Goal: Task Accomplishment & Management: Use online tool/utility

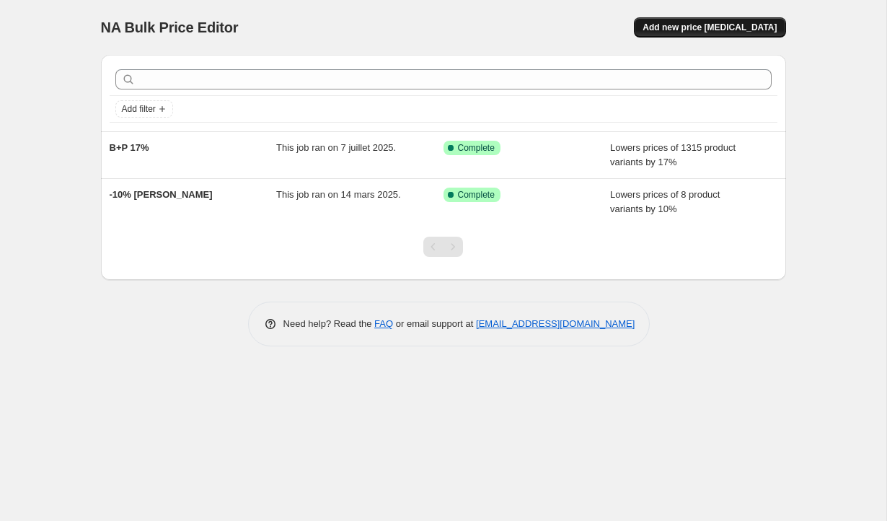
click at [730, 29] on span "Add new price [MEDICAL_DATA]" at bounding box center [710, 28] width 134 height 12
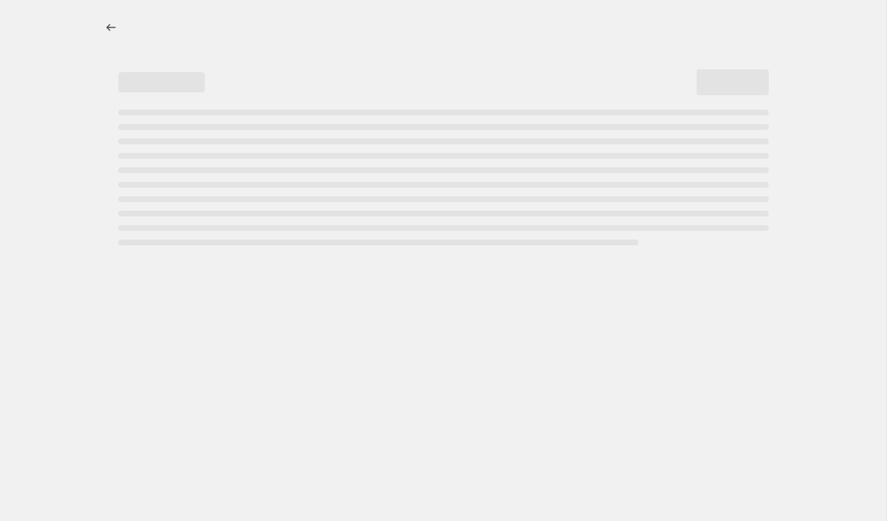
select select "percentage"
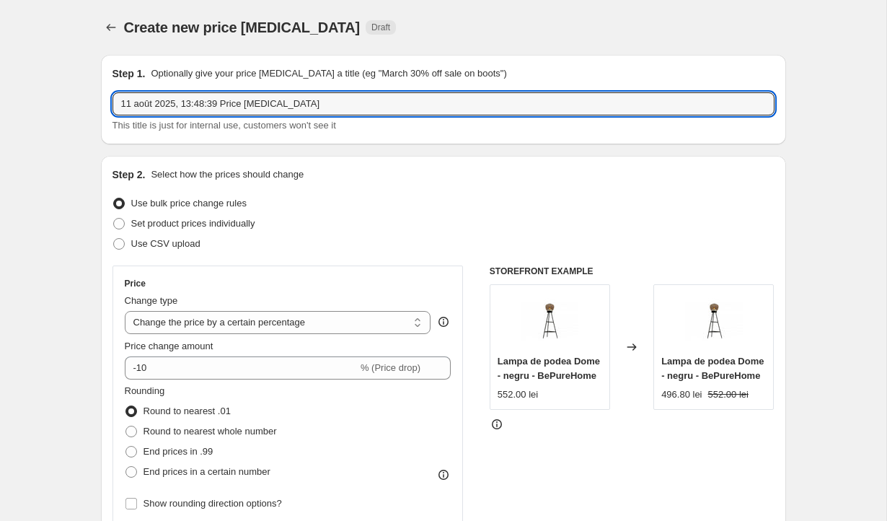
drag, startPoint x: 301, startPoint y: 105, endPoint x: 61, endPoint y: 105, distance: 240.9
type input "-15% AROMAS"
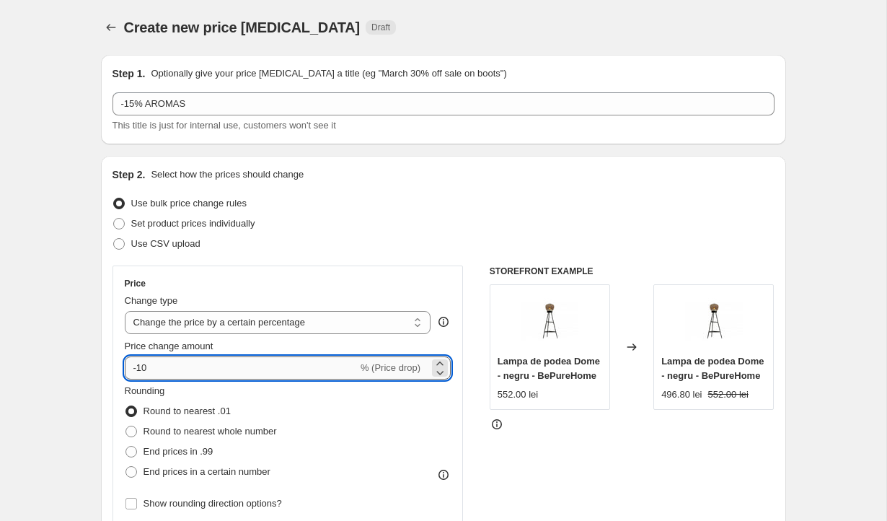
click at [151, 371] on input "-10" at bounding box center [241, 367] width 233 height 23
type input "-15"
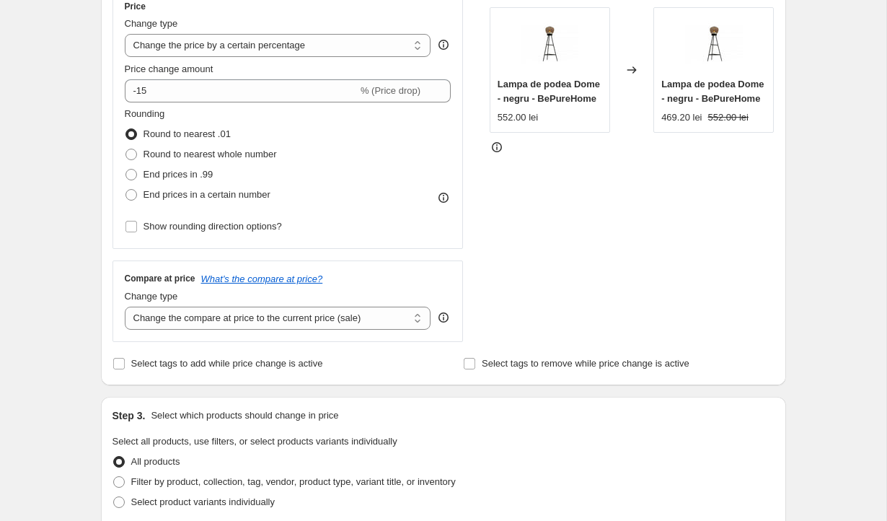
scroll to position [283, 0]
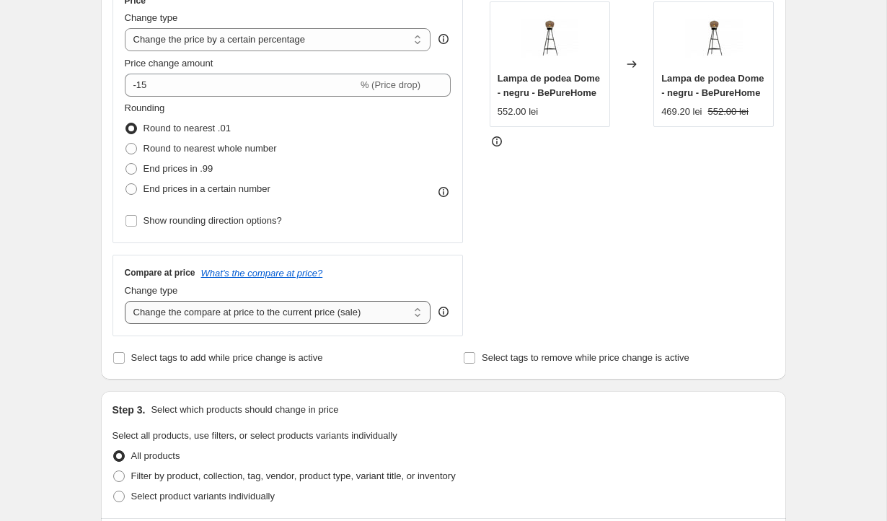
click at [208, 312] on select "Change the compare at price to the current price (sale) Change the compare at p…" at bounding box center [278, 312] width 306 height 23
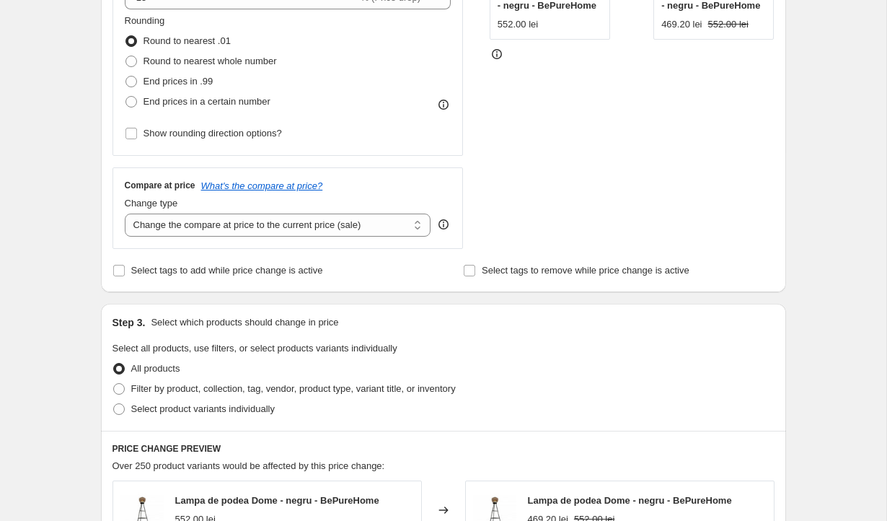
scroll to position [371, 0]
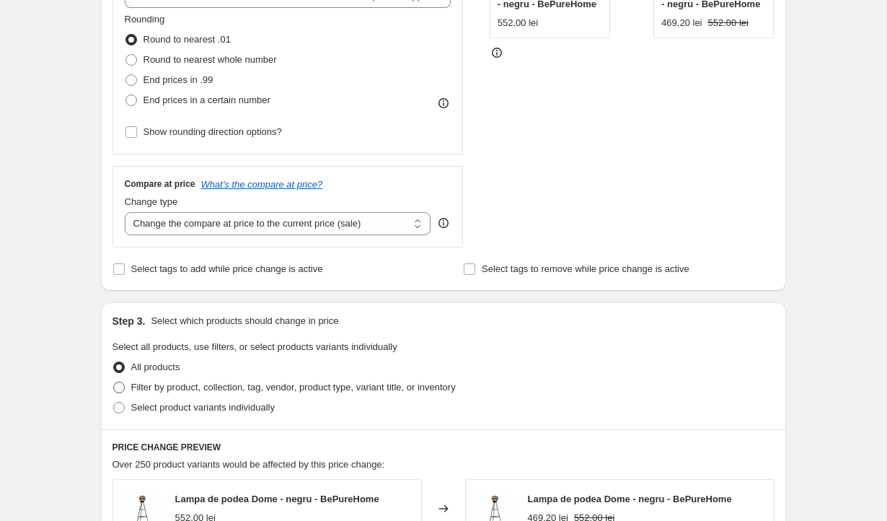
click at [174, 389] on span "Filter by product, collection, tag, vendor, product type, variant title, or inv…" at bounding box center [293, 386] width 325 height 11
click at [114, 382] on input "Filter by product, collection, tag, vendor, product type, variant title, or inv…" at bounding box center [113, 381] width 1 height 1
radio input "true"
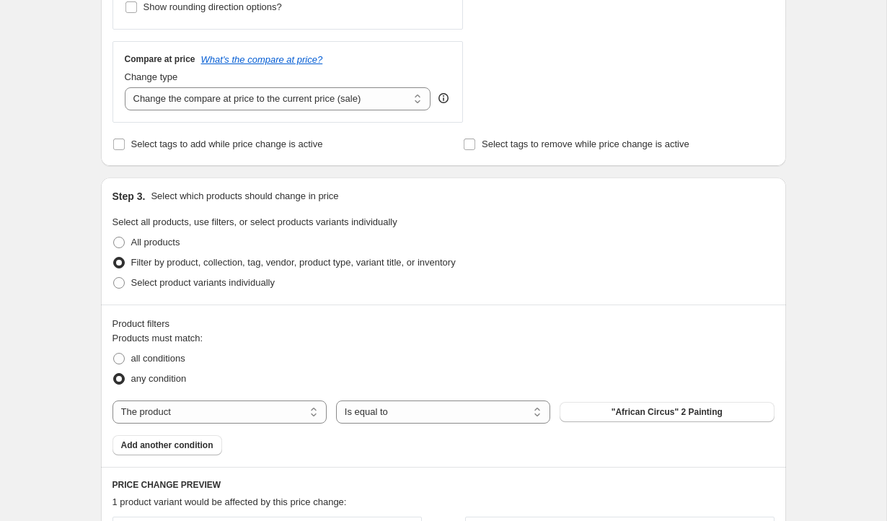
scroll to position [503, 0]
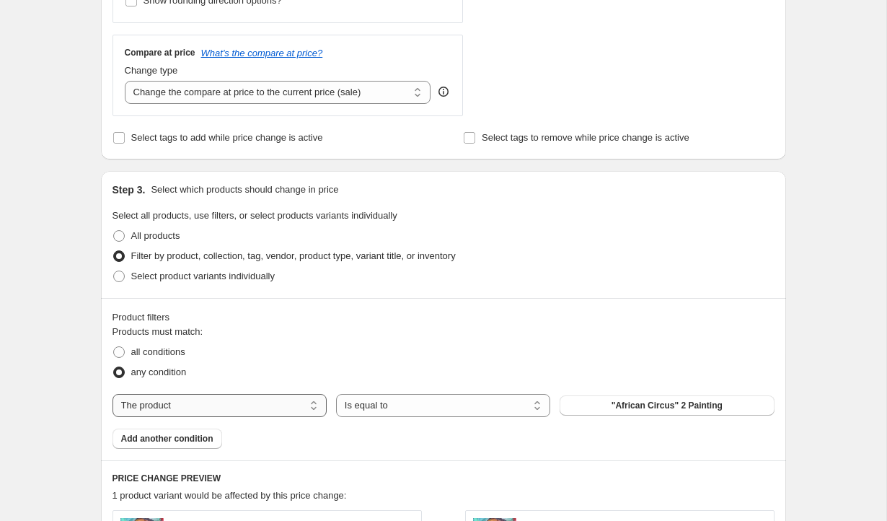
click at [174, 394] on select "The product The product's collection The product's tag The product's vendor The…" at bounding box center [220, 405] width 214 height 23
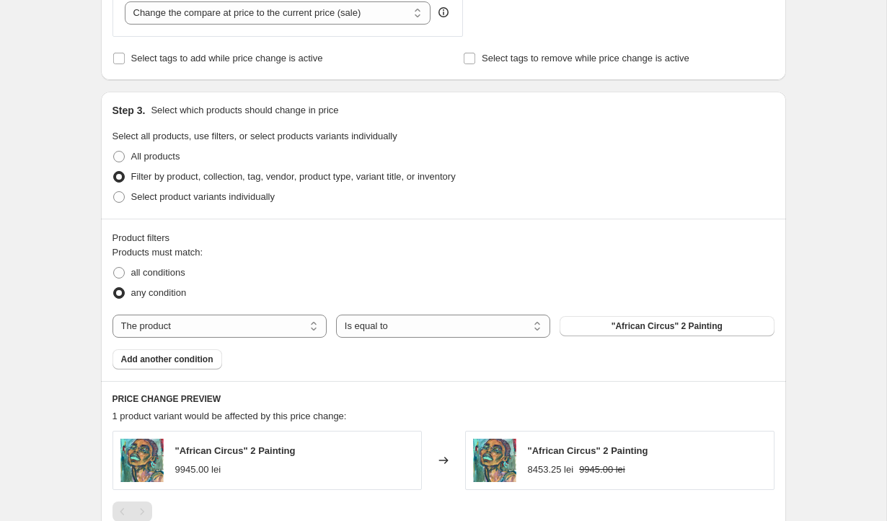
scroll to position [584, 0]
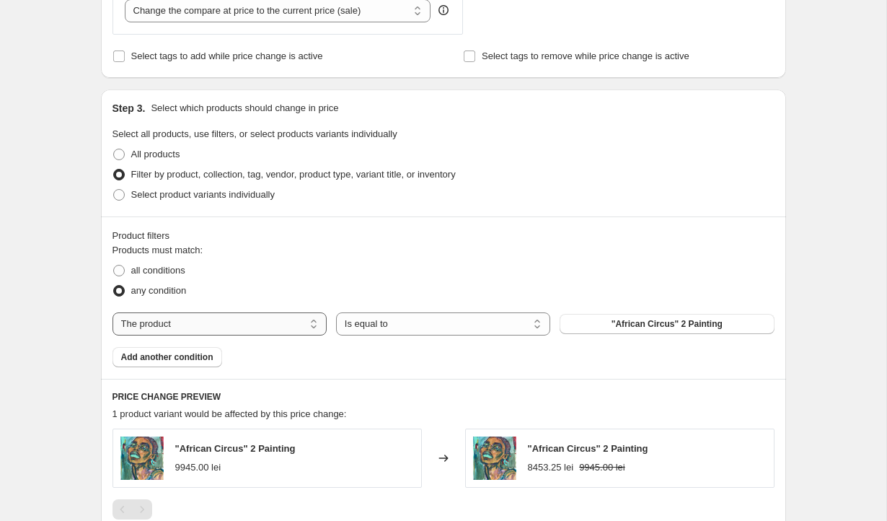
click at [213, 323] on select "The product The product's collection The product's tag The product's vendor The…" at bounding box center [220, 323] width 214 height 23
select select "vendor"
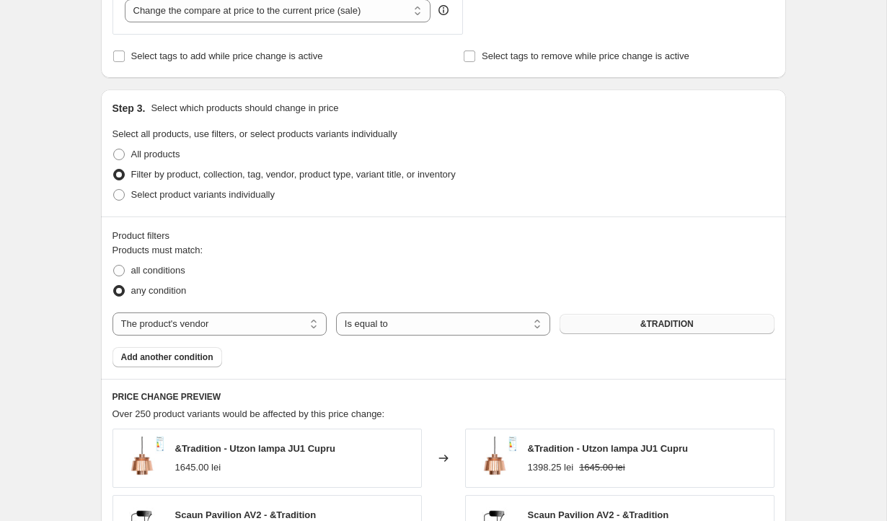
click at [604, 324] on button "&TRADITION" at bounding box center [667, 324] width 214 height 20
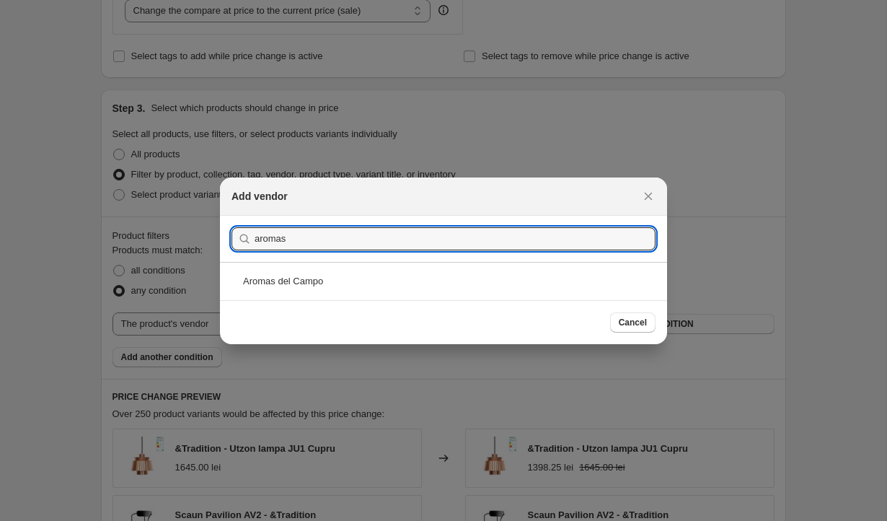
type input "aromas"
click at [340, 273] on div "Aromas del Campo" at bounding box center [443, 281] width 447 height 38
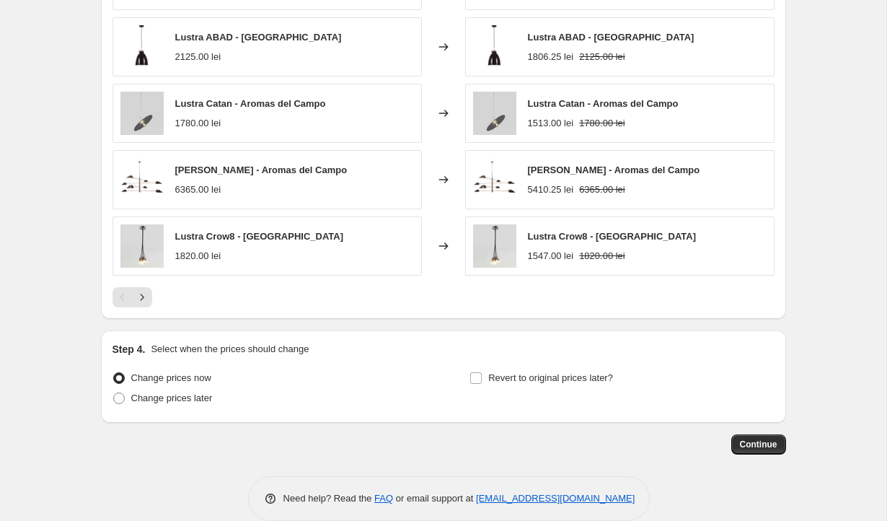
scroll to position [1088, 0]
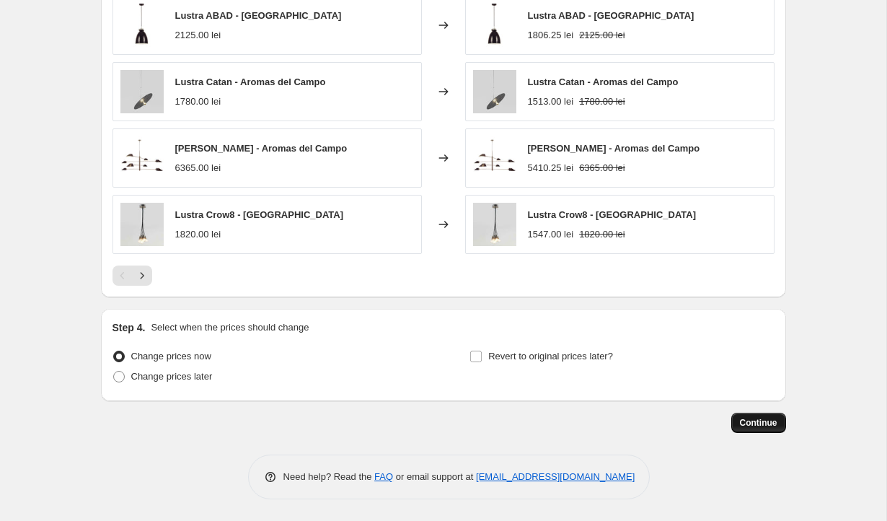
click at [758, 427] on span "Continue" at bounding box center [759, 423] width 38 height 12
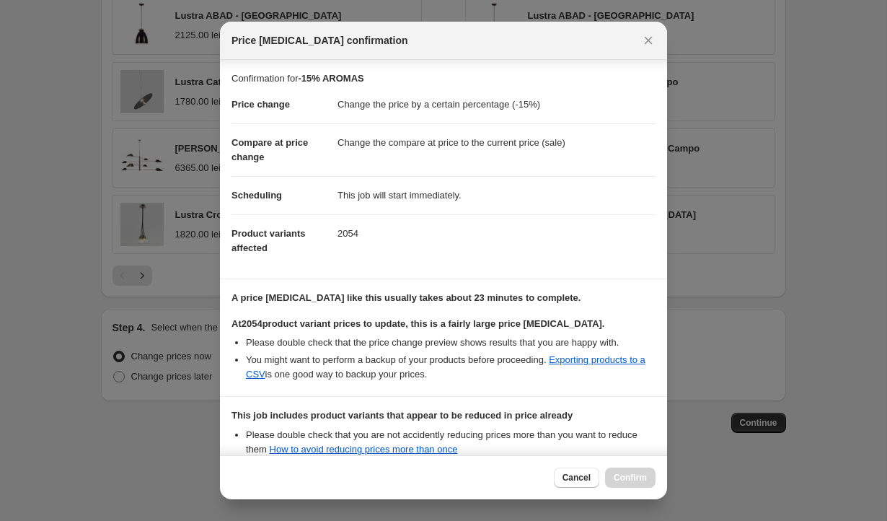
scroll to position [166, 0]
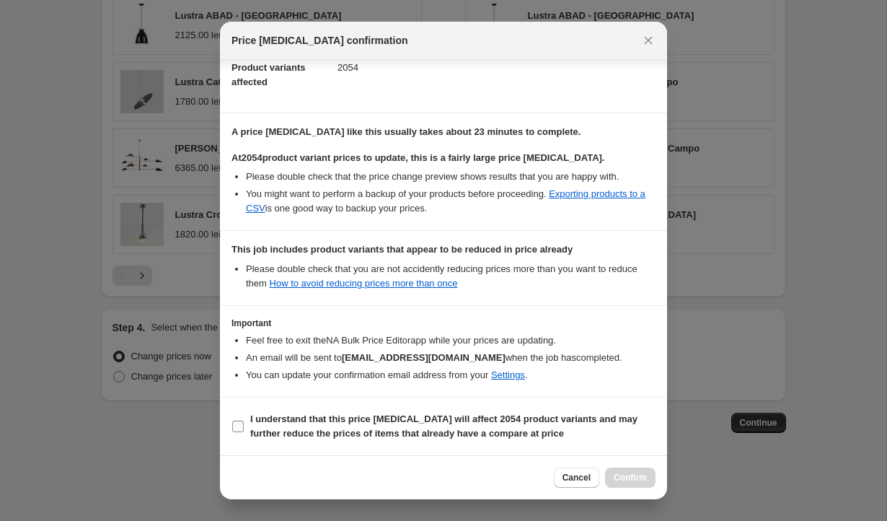
click at [239, 423] on input "I understand that this price [MEDICAL_DATA] will affect 2054 product variants a…" at bounding box center [238, 426] width 12 height 12
checkbox input "true"
click at [626, 475] on span "Confirm" at bounding box center [630, 478] width 33 height 12
